Goal: Navigation & Orientation: Find specific page/section

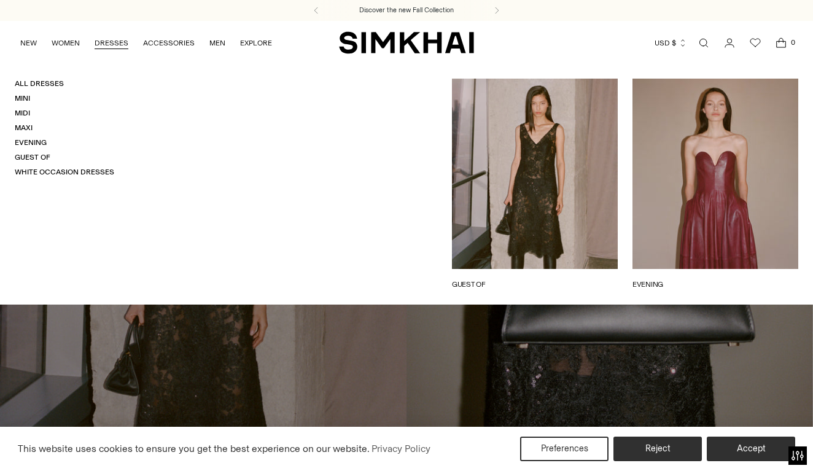
click at [107, 41] on link "DRESSES" at bounding box center [112, 42] width 34 height 27
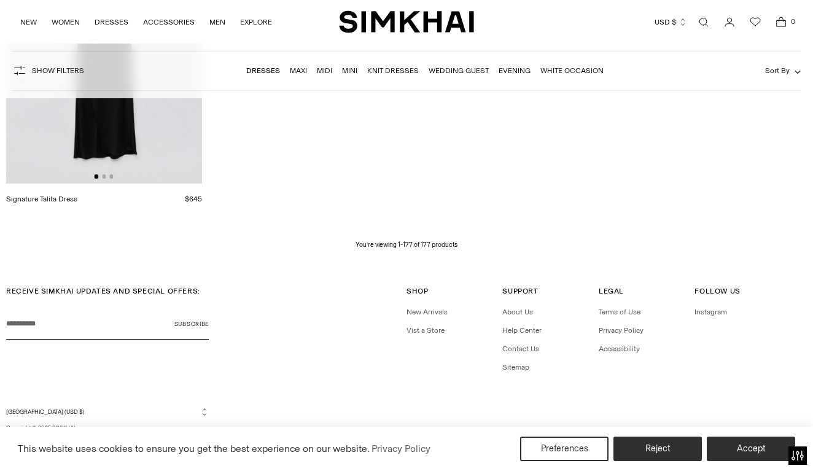
scroll to position [16004, 0]
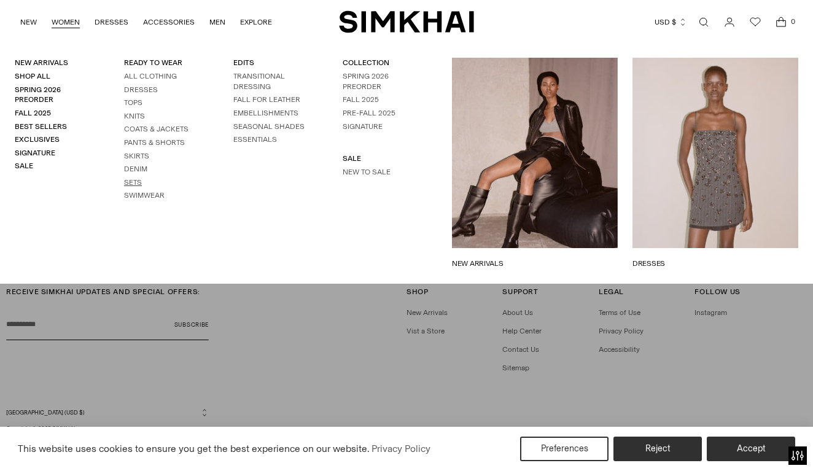
click at [136, 178] on link "Sets" at bounding box center [133, 182] width 18 height 9
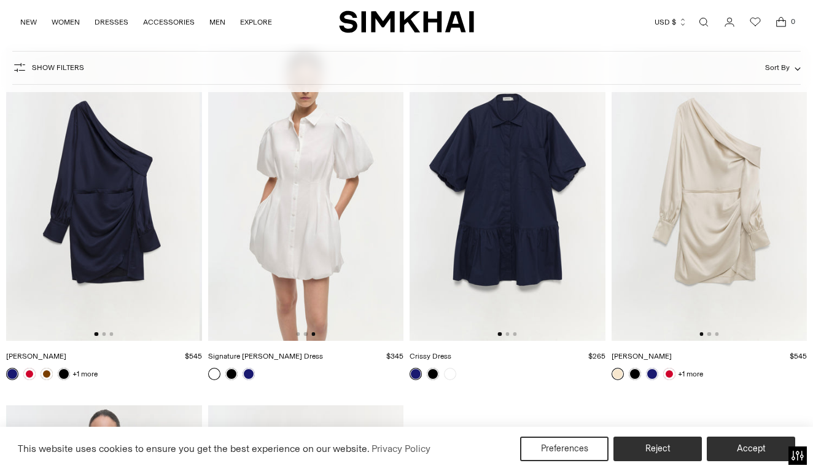
scroll to position [0, 391]
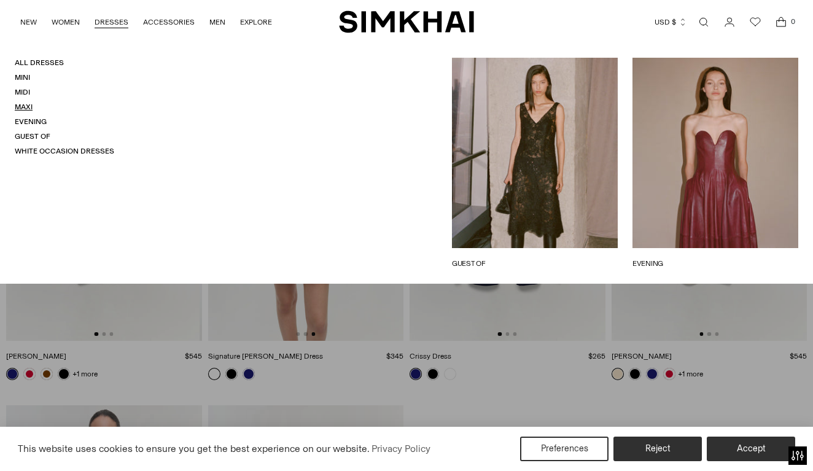
click at [23, 107] on link "Maxi" at bounding box center [24, 107] width 18 height 9
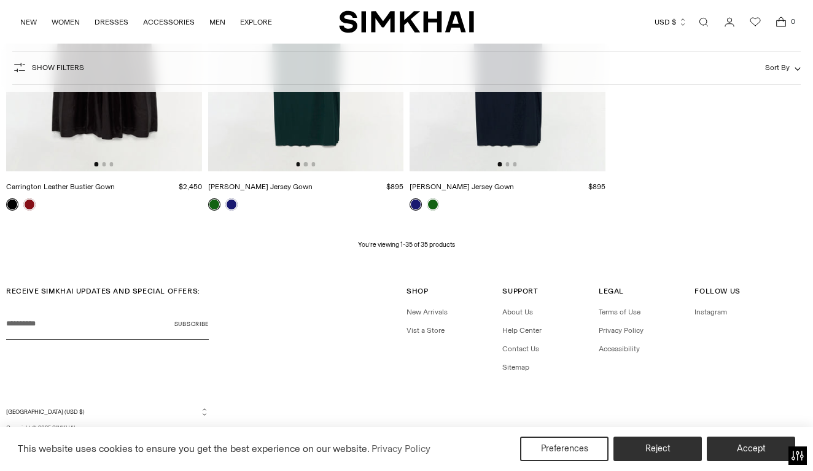
scroll to position [3155, 0]
